Goal: Task Accomplishment & Management: Use online tool/utility

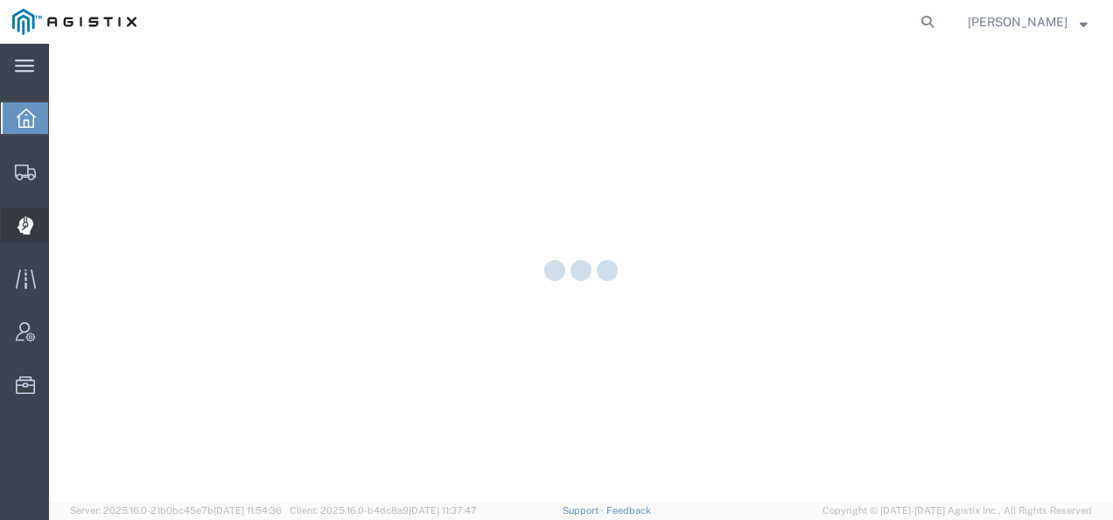
click at [29, 229] on icon at bounding box center [25, 225] width 16 height 17
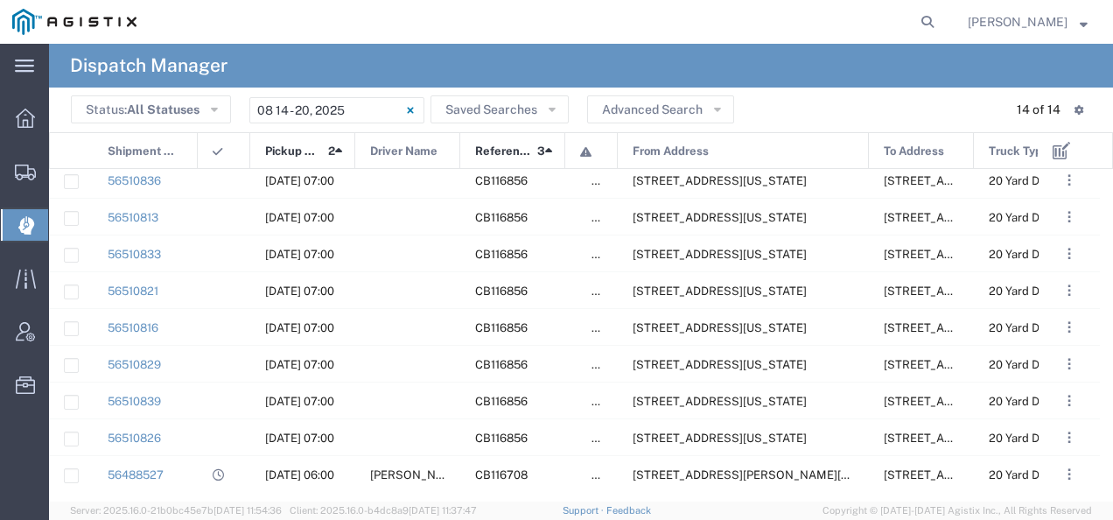
scroll to position [194, 0]
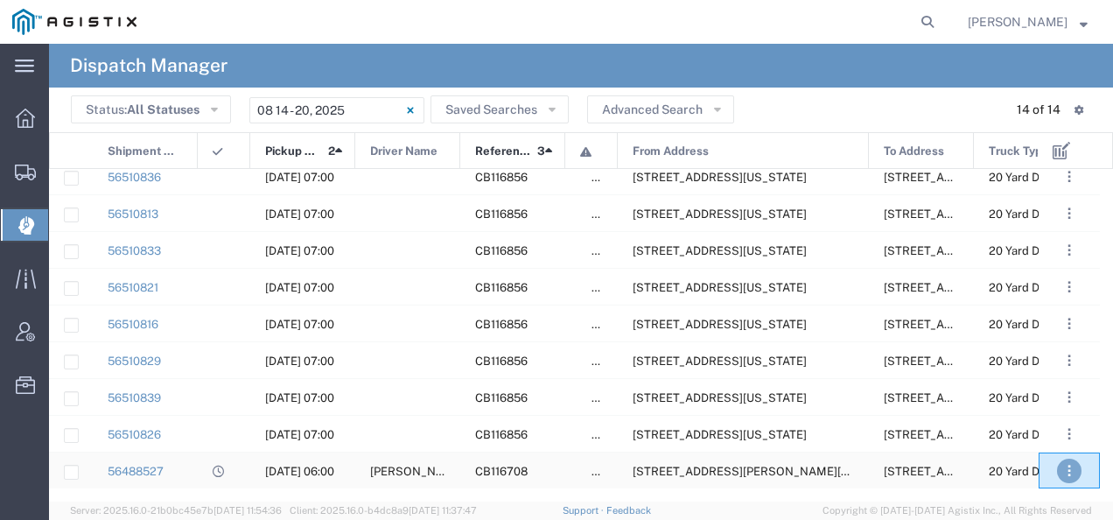
click at [1069, 471] on span ". . ." at bounding box center [1068, 470] width 3 height 21
click at [678, 472] on span "[STREET_ADDRESS][PERSON_NAME][US_STATE]" at bounding box center [766, 470] width 269 height 13
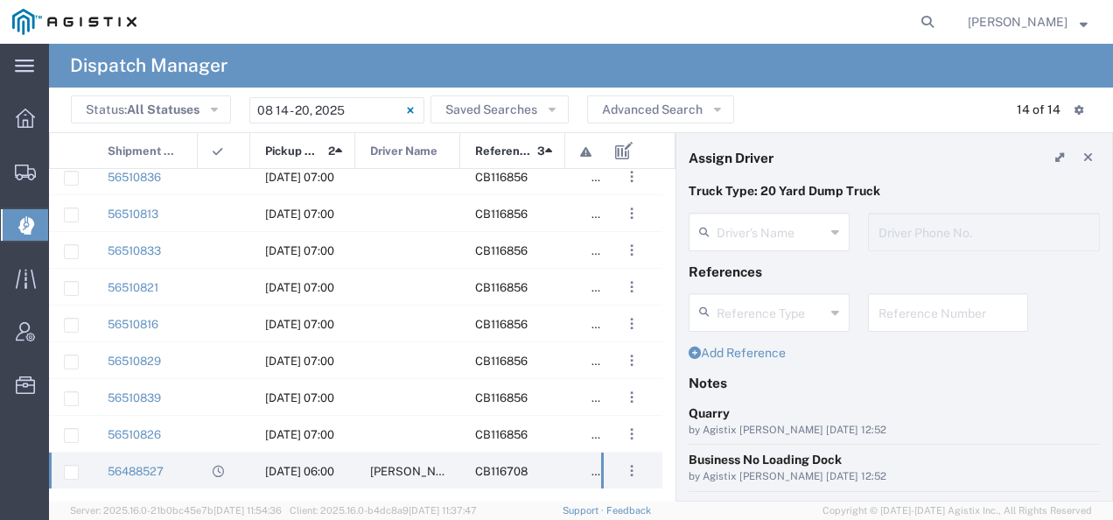
type input "[PERSON_NAME]"
type input "5594102122"
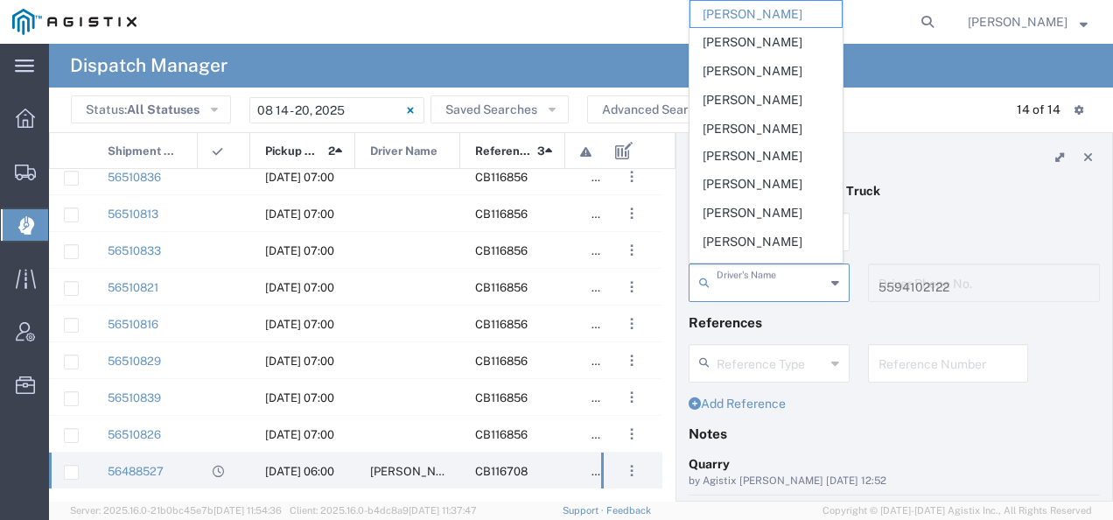
click at [748, 285] on input "text" at bounding box center [770, 281] width 108 height 31
click at [764, 45] on span "[PERSON_NAME]" at bounding box center [765, 42] width 151 height 27
type input "[PERSON_NAME]"
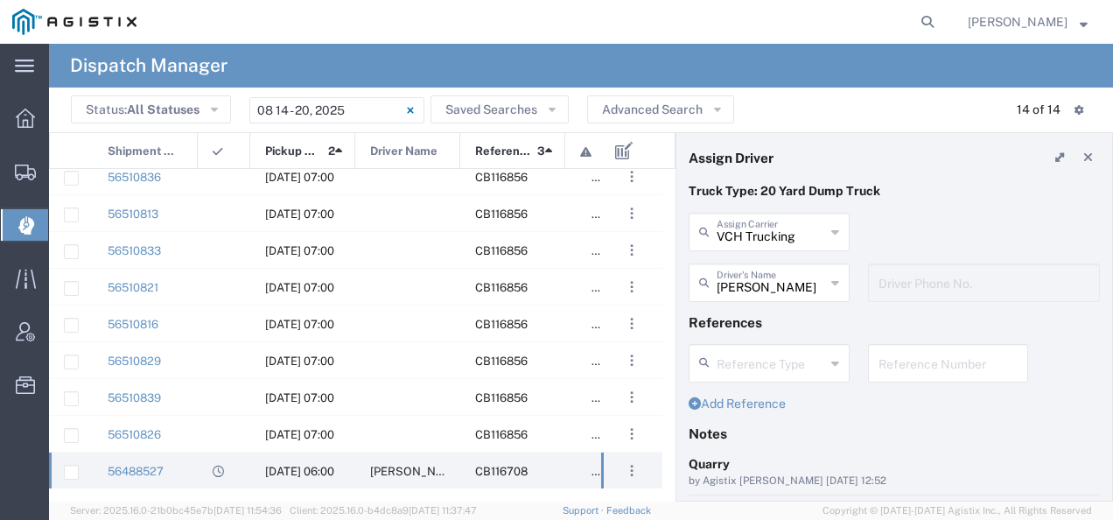
scroll to position [175, 0]
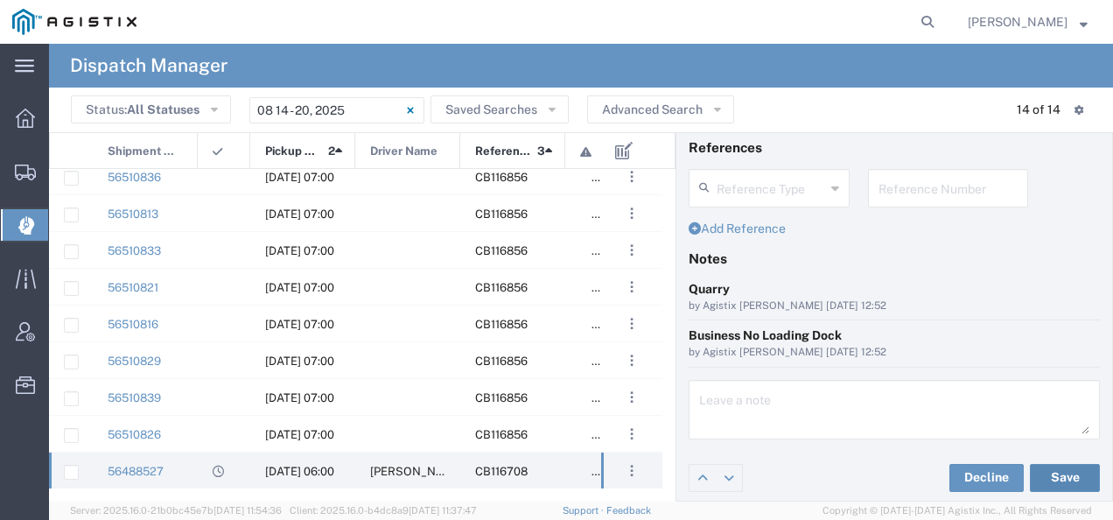
click at [1064, 472] on button "Save" at bounding box center [1065, 478] width 70 height 28
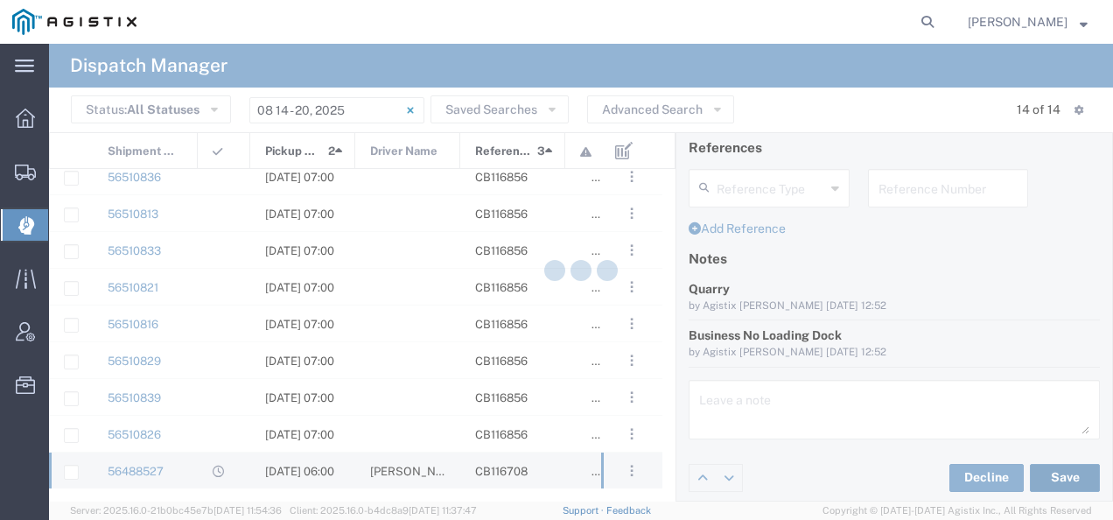
type input "[PERSON_NAME]"
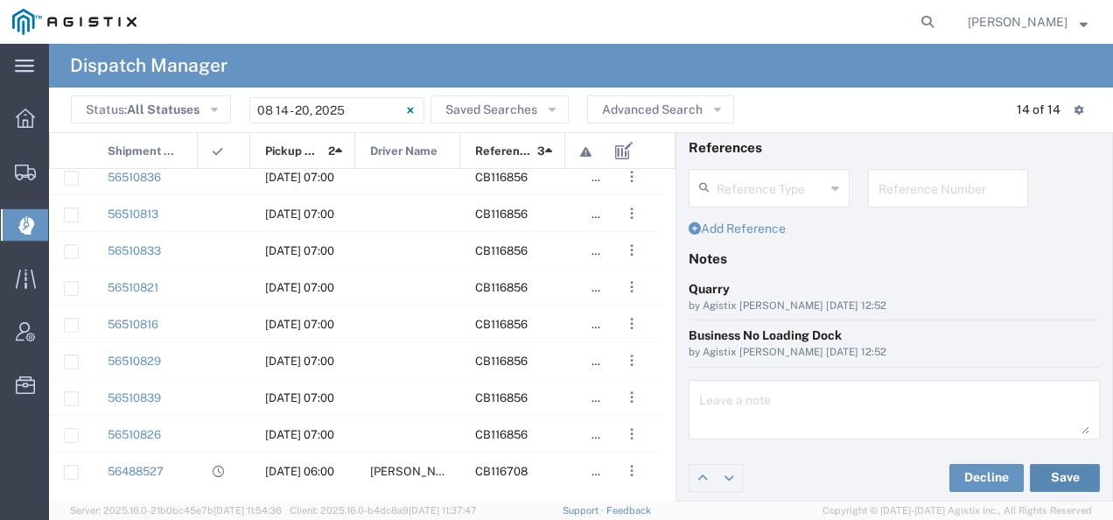
scroll to position [0, 0]
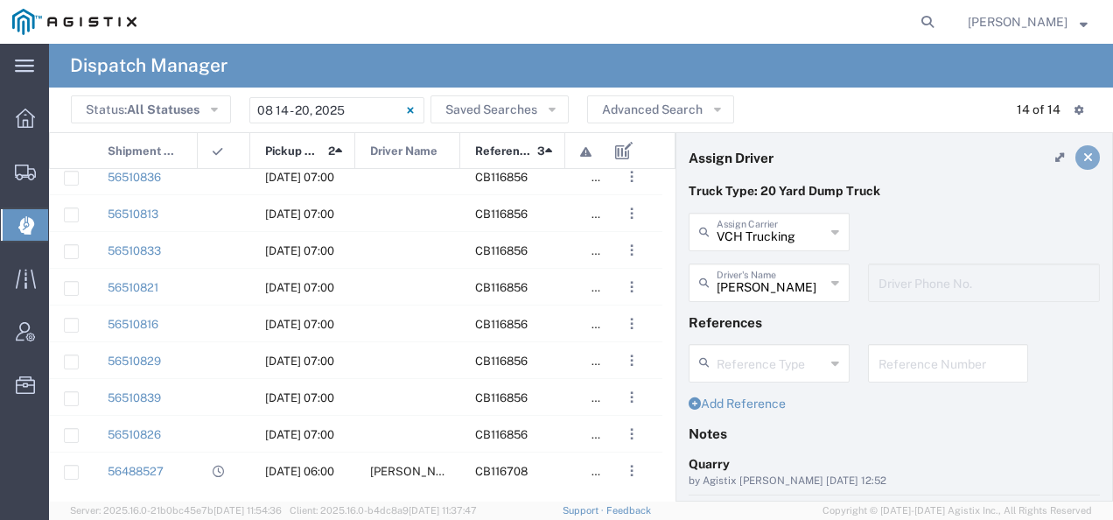
click at [1079, 151] on link at bounding box center [1087, 157] width 24 height 24
